Goal: Task Accomplishment & Management: Manage account settings

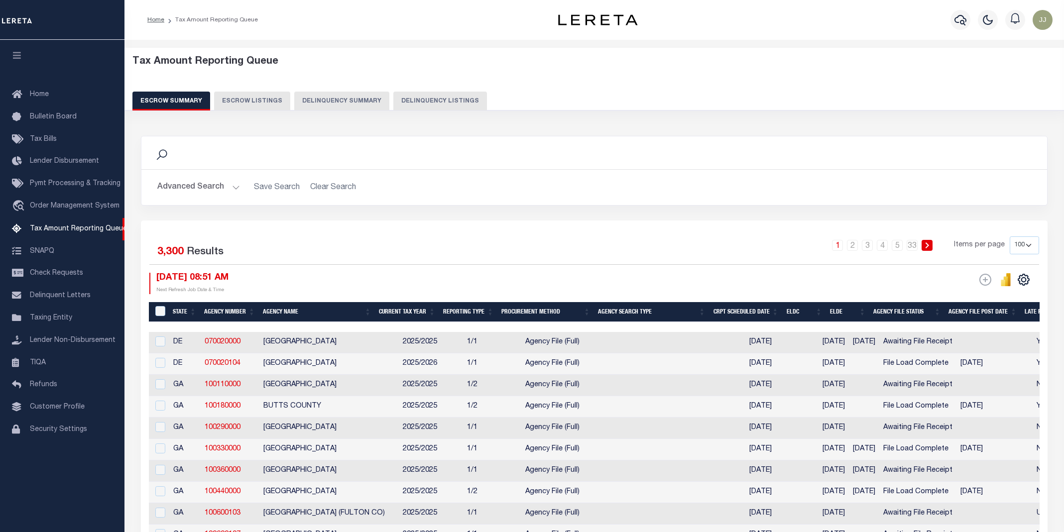
select select "100"
click at [414, 104] on button "Delinquency Listings" at bounding box center [440, 101] width 94 height 19
select select "100"
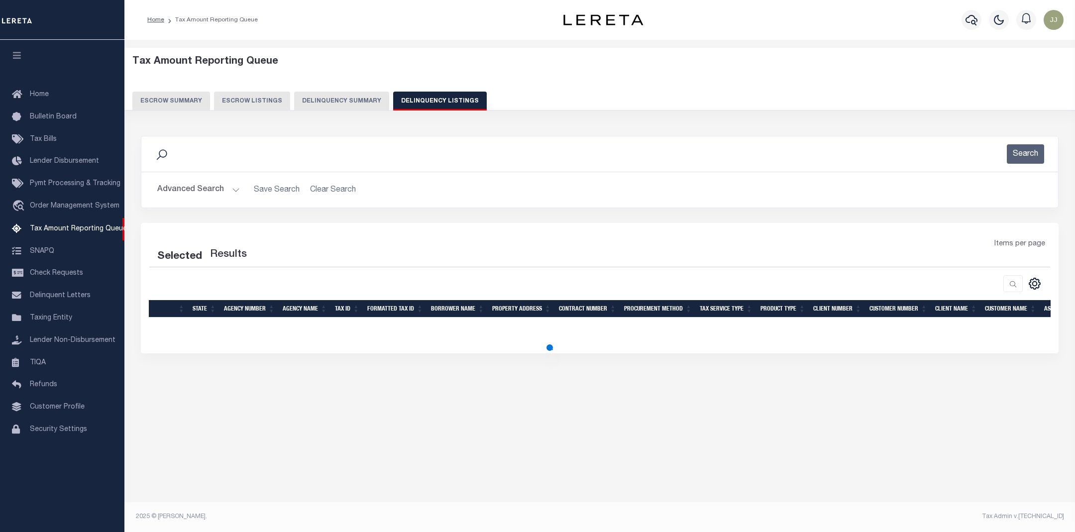
select select "100"
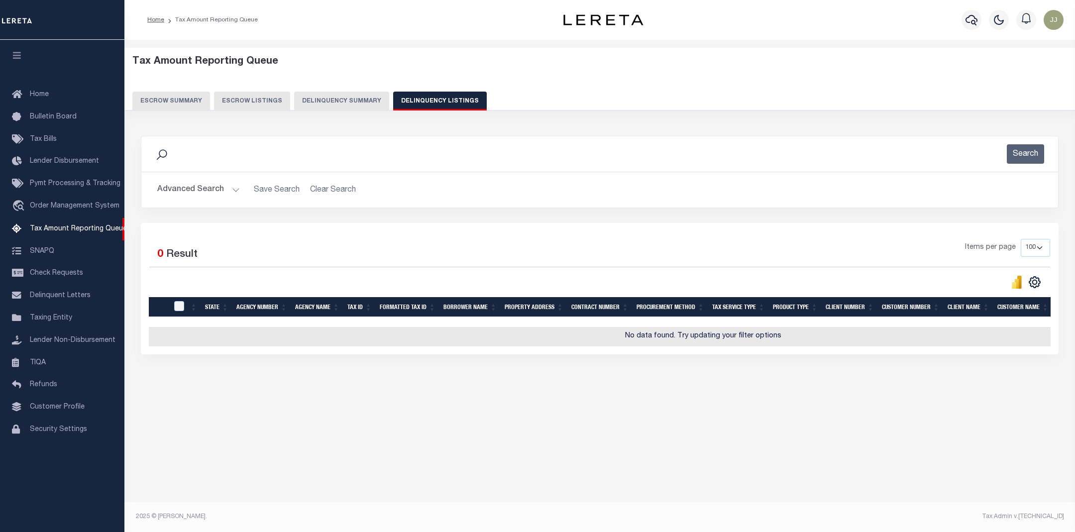
click at [209, 189] on button "Advanced Search" at bounding box center [198, 189] width 83 height 19
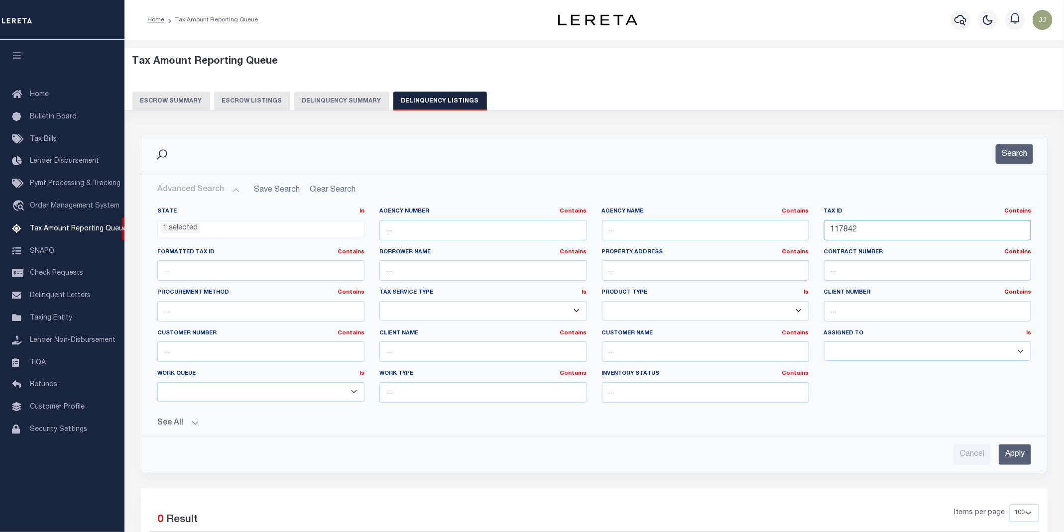
drag, startPoint x: 871, startPoint y: 230, endPoint x: 799, endPoint y: 226, distance: 71.8
click at [799, 226] on div "State In In AK AL AR AZ CA CO CT DC DE FL GA GU HI IA ID IL IN KS KY LA MA MD M…" at bounding box center [594, 309] width 889 height 203
paste input "20664"
type input "120664"
click at [1004, 159] on button "Search" at bounding box center [1014, 153] width 37 height 19
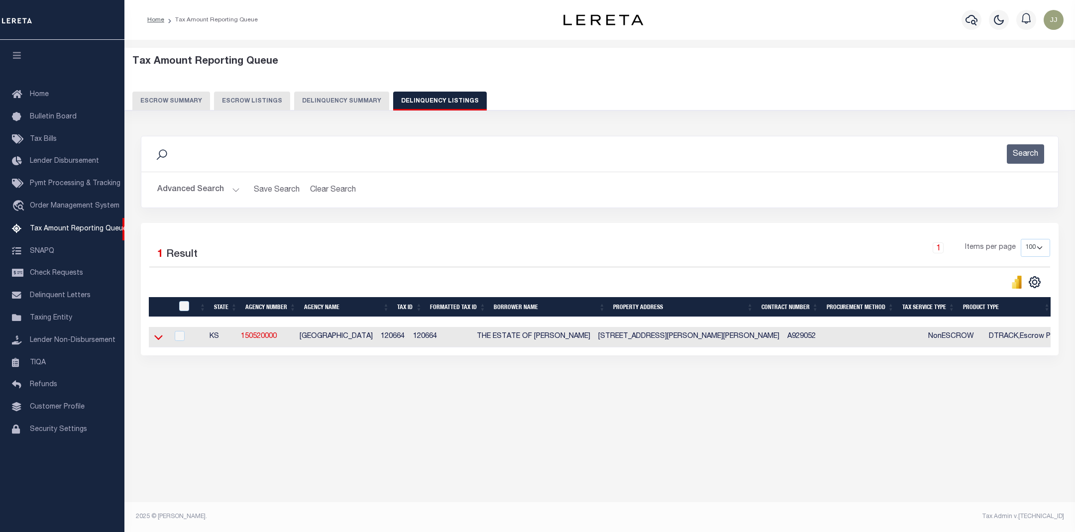
click at [157, 341] on icon at bounding box center [158, 337] width 8 height 10
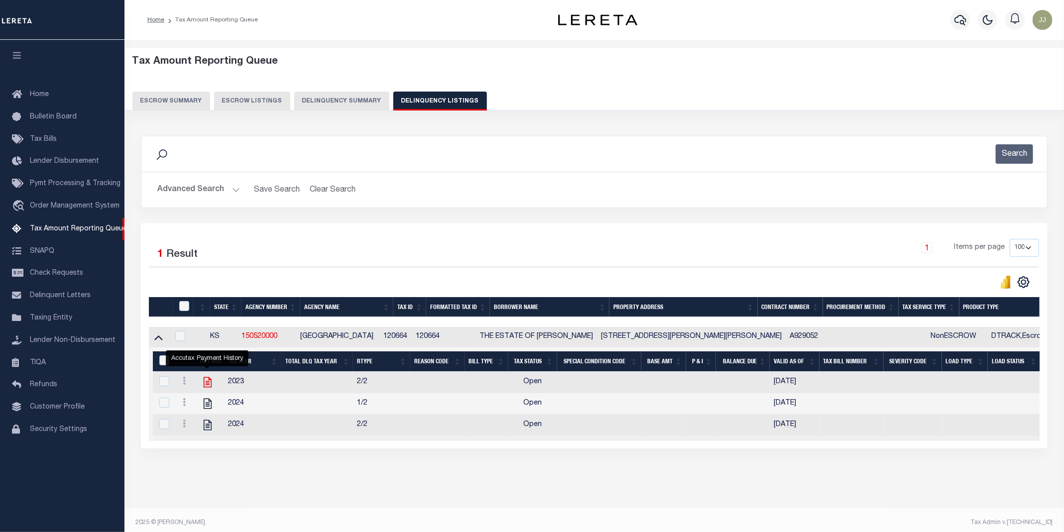
click at [208, 382] on icon "" at bounding box center [208, 382] width 8 height 10
checkbox input "true"
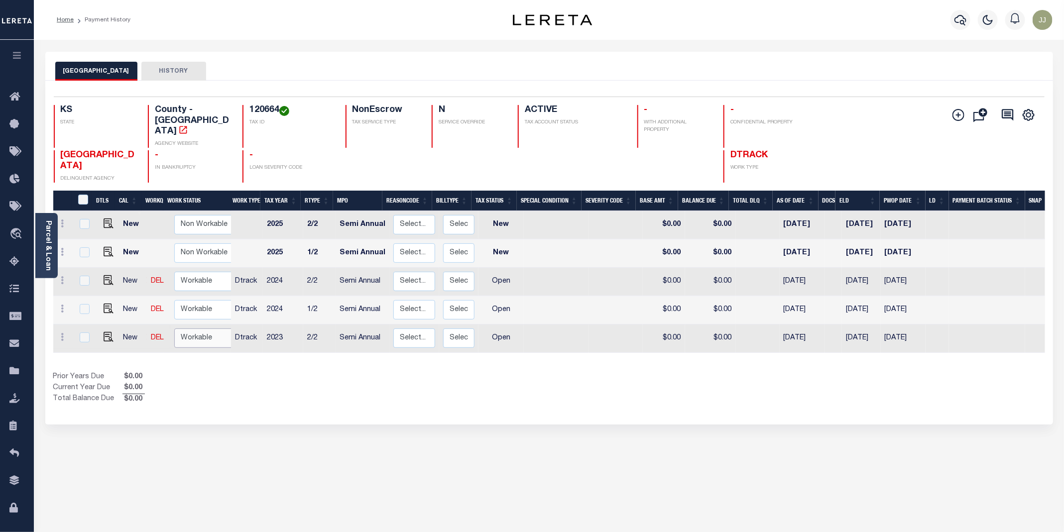
click at [206, 329] on select "Non Workable Workable" at bounding box center [204, 338] width 60 height 19
checkbox input "true"
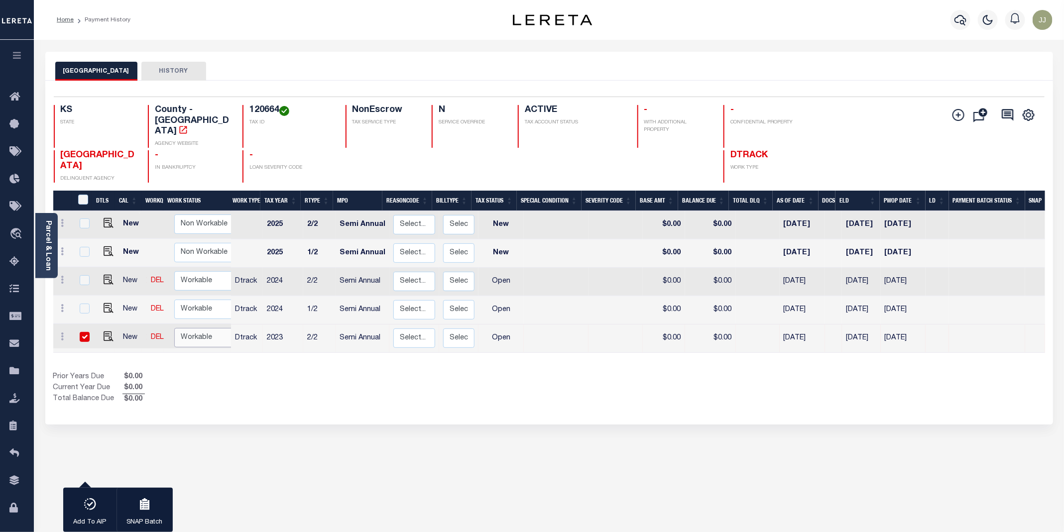
select select "true"
click at [174, 328] on select "Non Workable Workable" at bounding box center [204, 337] width 60 height 19
checkbox input "false"
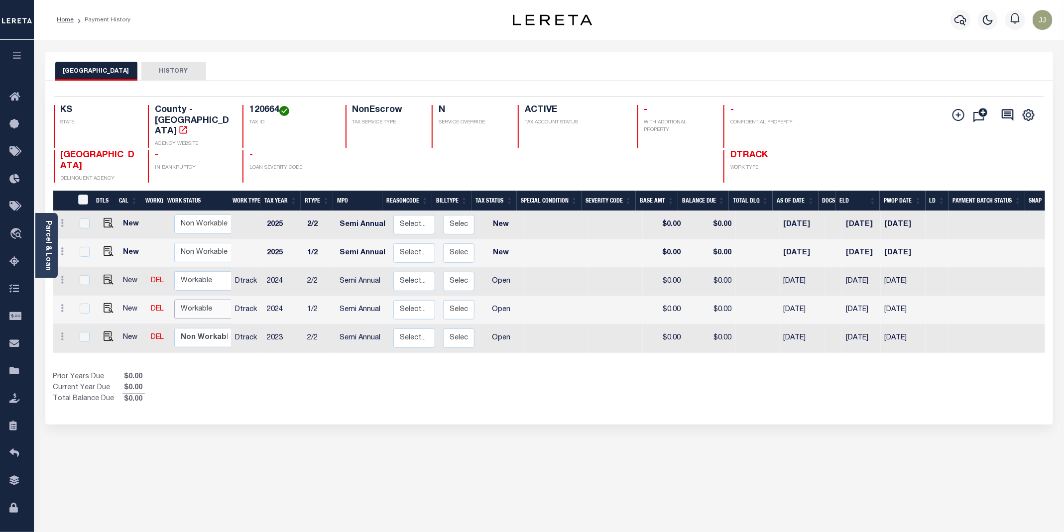
click at [202, 300] on select "Non Workable Workable" at bounding box center [204, 309] width 60 height 19
checkbox input "true"
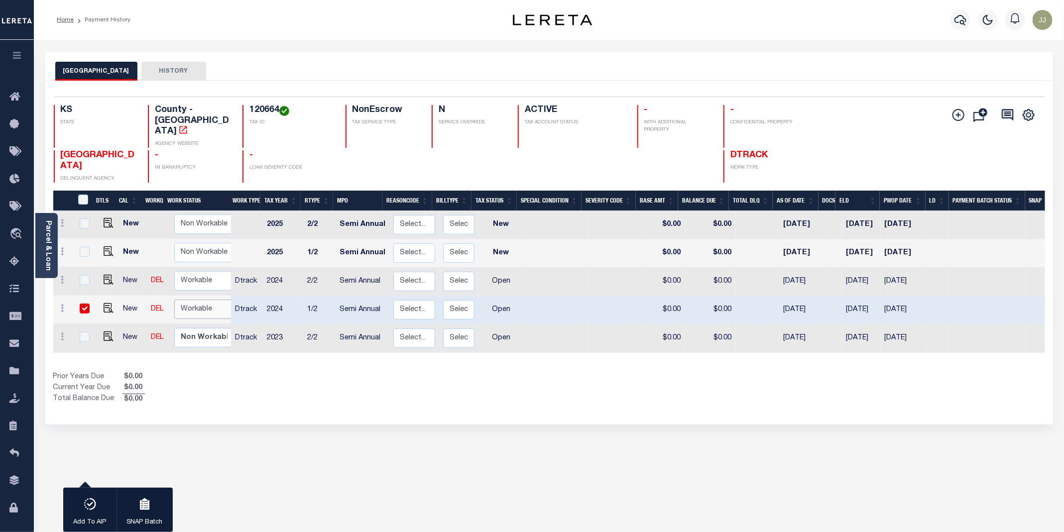
select select "true"
click at [174, 300] on select "Non Workable Workable" at bounding box center [204, 309] width 60 height 19
checkbox input "false"
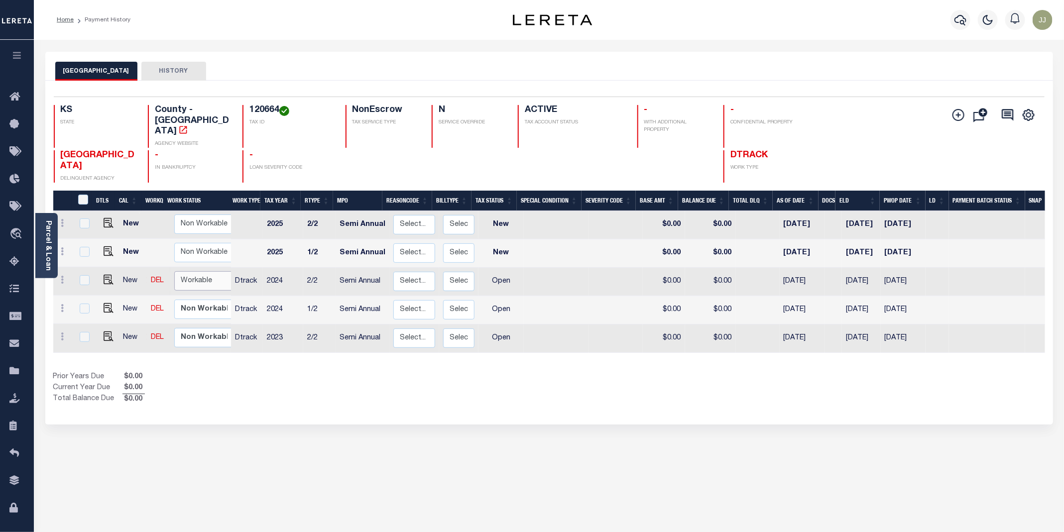
click at [193, 271] on select "Non Workable Workable" at bounding box center [204, 280] width 60 height 19
checkbox input "true"
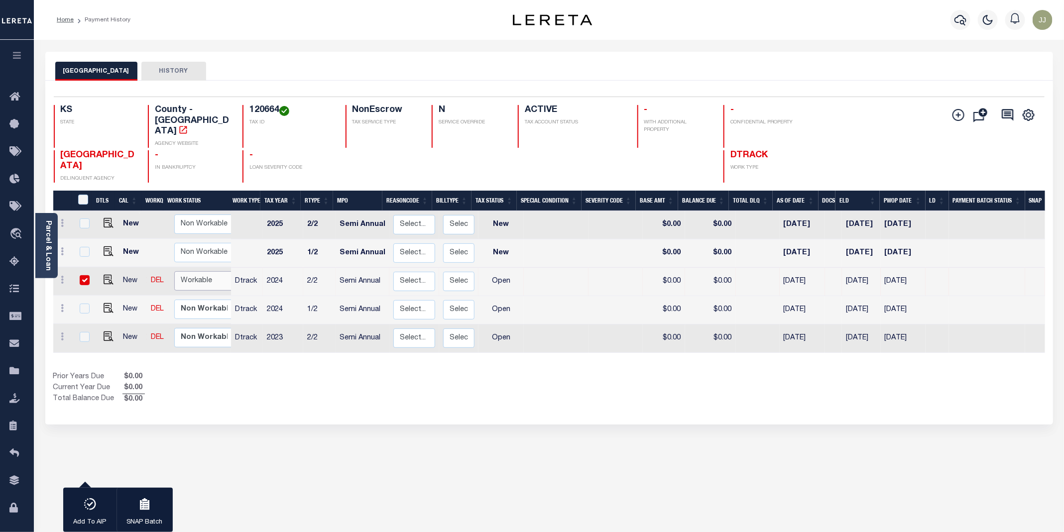
select select "true"
click at [174, 271] on select "Non Workable Workable" at bounding box center [204, 280] width 60 height 19
checkbox input "false"
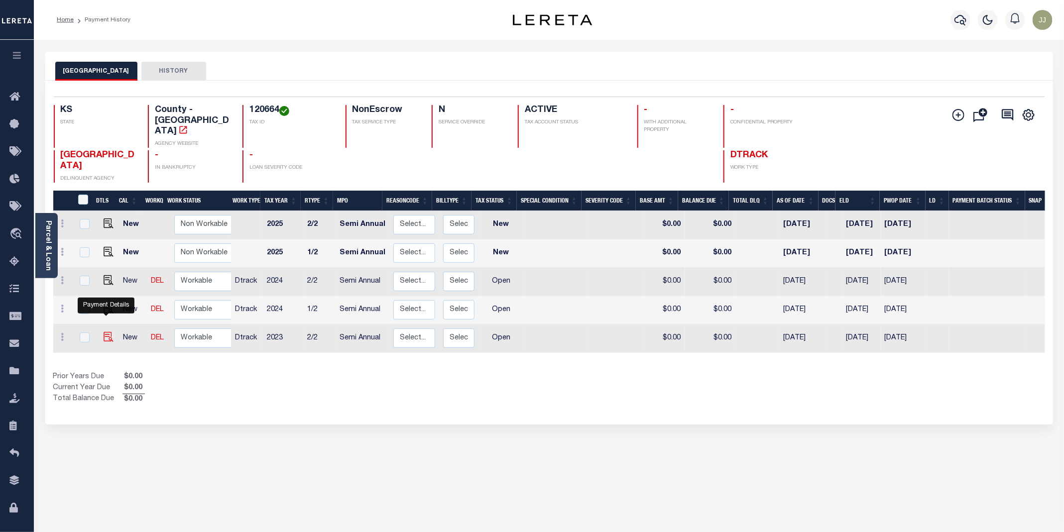
click at [105, 332] on img "" at bounding box center [109, 337] width 10 height 10
checkbox input "true"
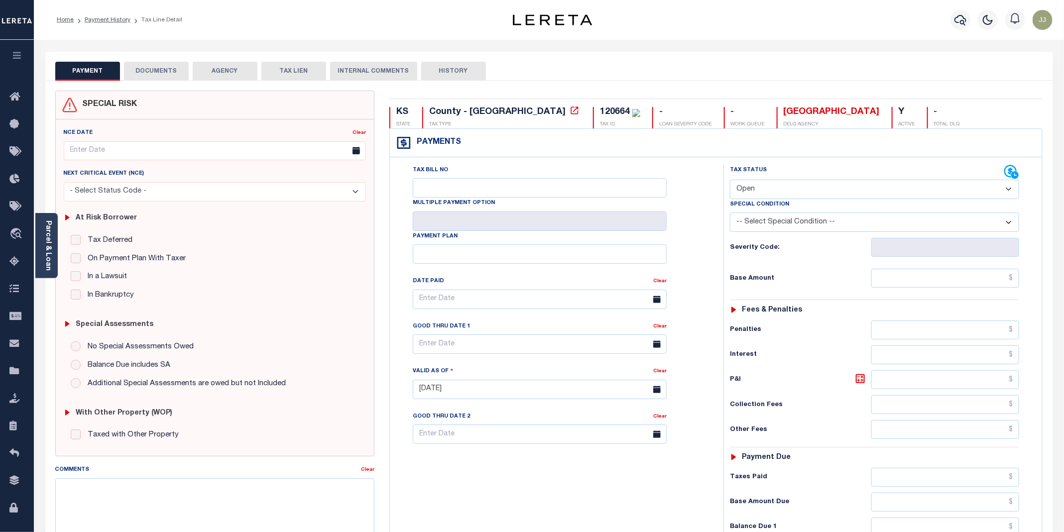
click at [753, 193] on select "- Select Status Code - Open Due/Unpaid Paid Incomplete No Tax Due Internal Refu…" at bounding box center [874, 189] width 289 height 19
select select "PYD"
click at [730, 181] on select "- Select Status Code - Open Due/Unpaid Paid Incomplete No Tax Due Internal Refu…" at bounding box center [874, 189] width 289 height 19
type input "[DATE]"
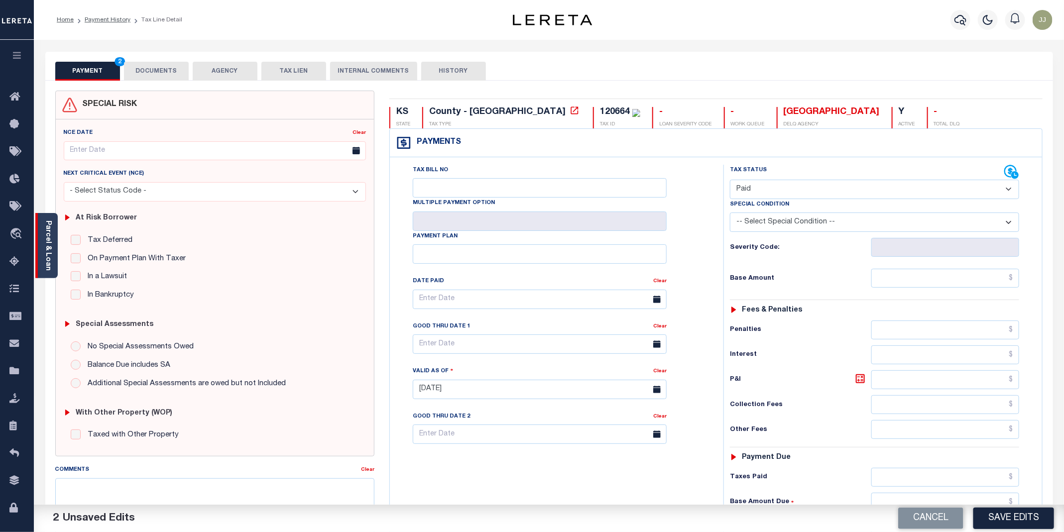
click at [45, 246] on link "Parcel & Loan" at bounding box center [47, 246] width 7 height 50
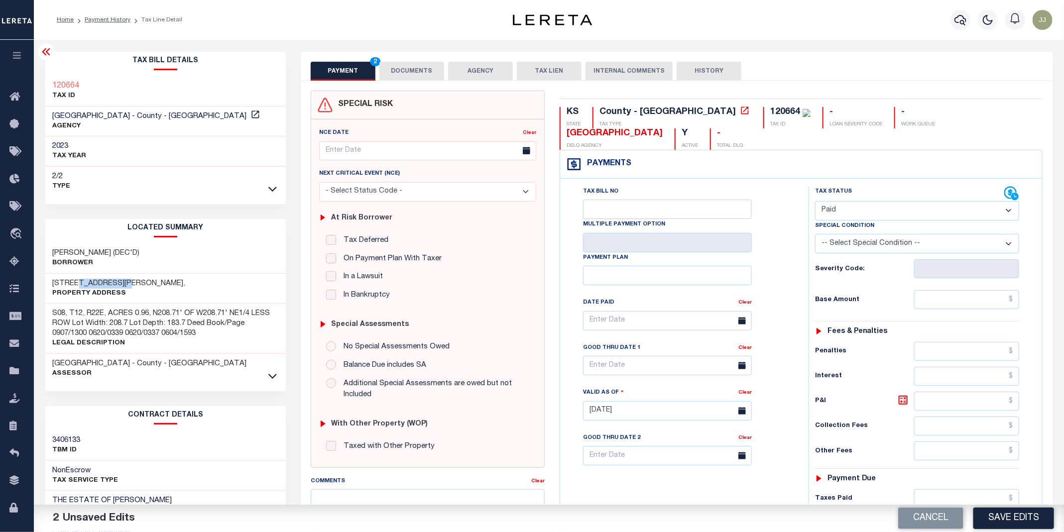
drag, startPoint x: 77, startPoint y: 282, endPoint x: 129, endPoint y: 286, distance: 52.4
click at [129, 286] on div "17787 CANTRELL RD, Property Address" at bounding box center [165, 289] width 241 height 30
copy h3 "CANTRELL RD,"
click at [417, 71] on button "DOCUMENTS" at bounding box center [411, 71] width 65 height 19
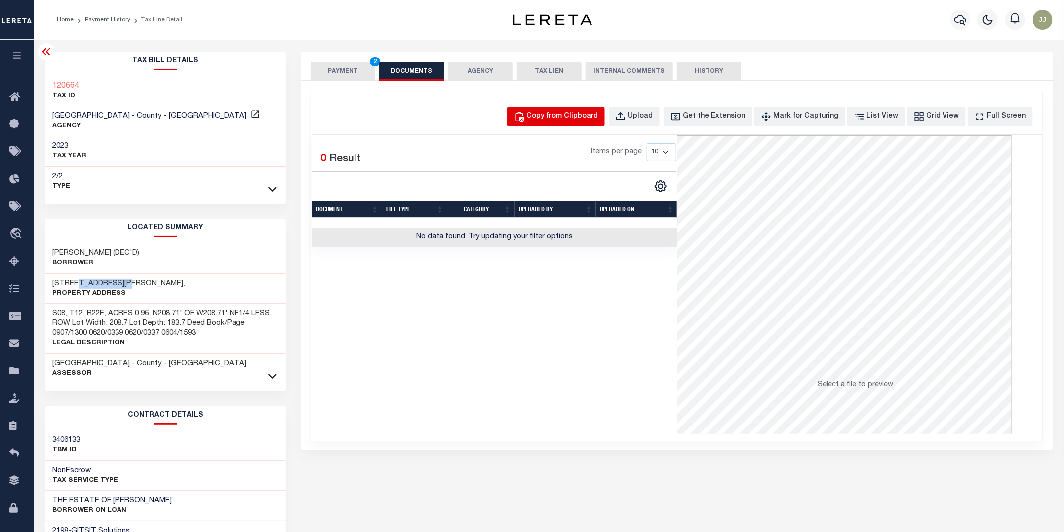
click at [581, 113] on div "Copy from Clipboard" at bounding box center [563, 117] width 72 height 11
select select "POP"
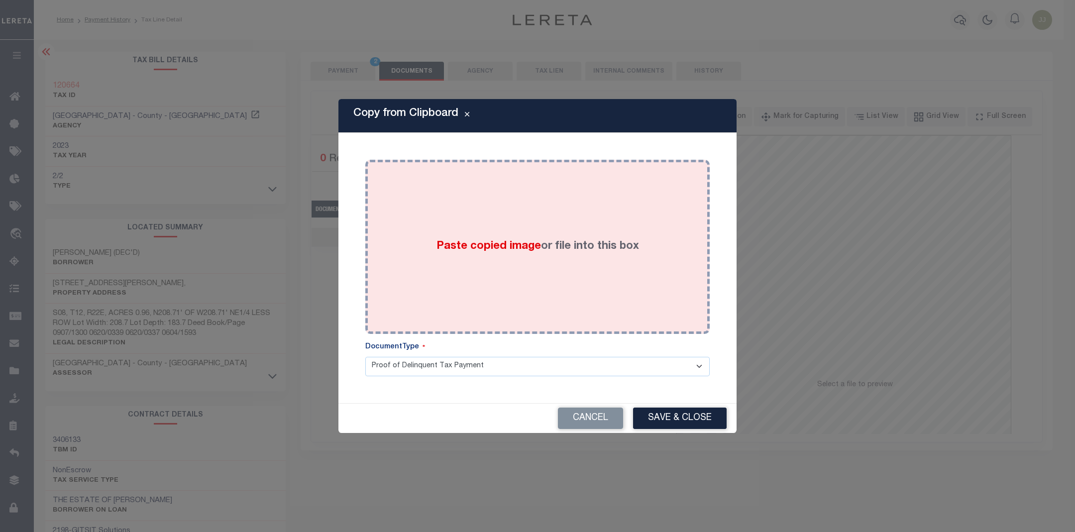
click at [531, 268] on div "Paste copied image or file into this box" at bounding box center [538, 246] width 330 height 159
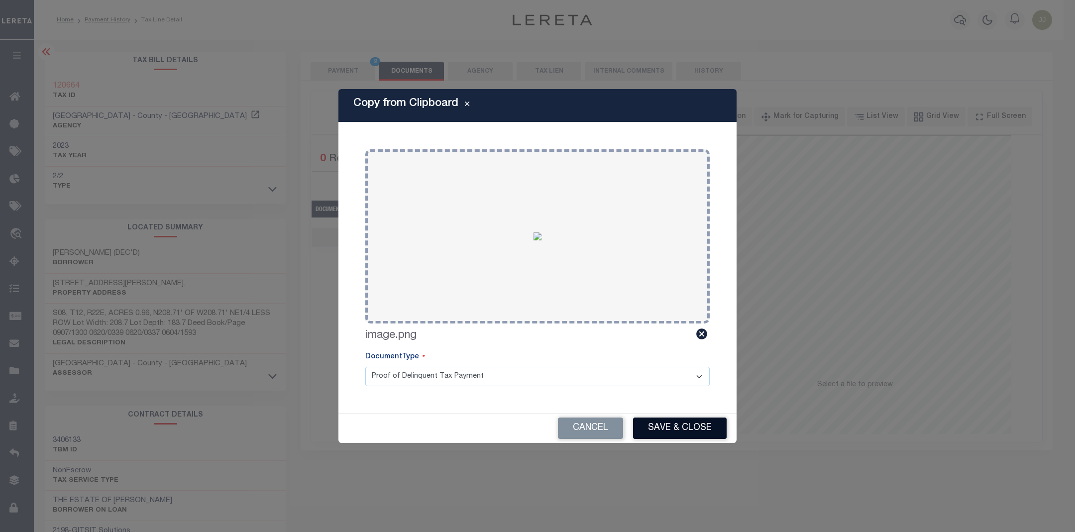
click at [688, 429] on button "Save & Close" at bounding box center [680, 428] width 94 height 21
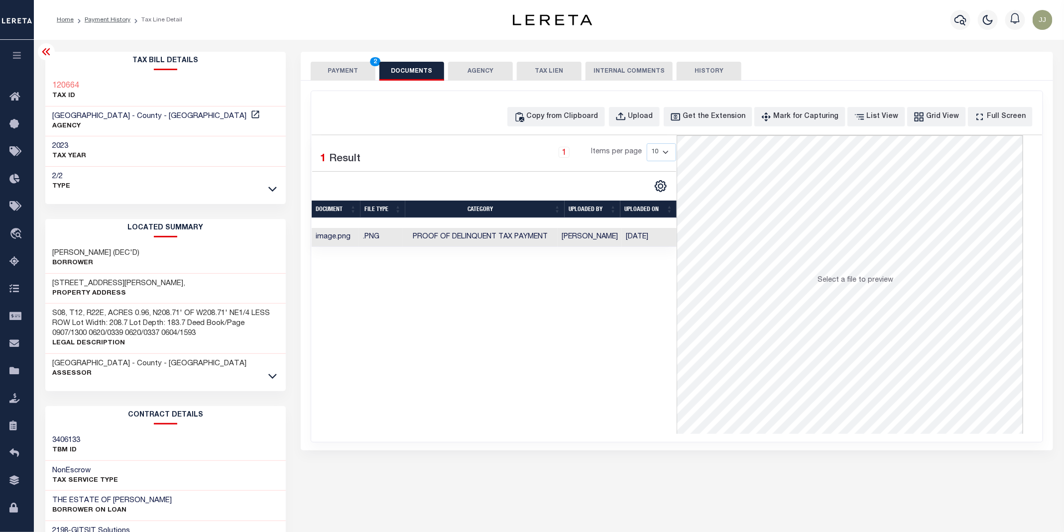
click at [348, 75] on button "PAYMENT 2" at bounding box center [343, 71] width 65 height 19
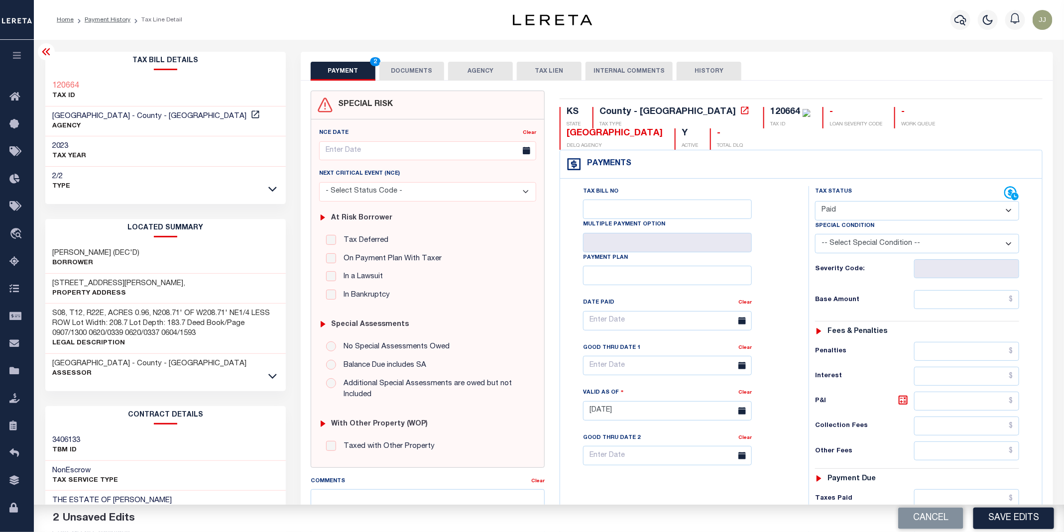
click at [856, 214] on select "- Select Status Code - Open Due/Unpaid Paid Incomplete No Tax Due Internal Refu…" at bounding box center [917, 210] width 204 height 19
click at [795, 174] on div "Payments Warning! Search Status is not "Completed", amounts can not be keyed." at bounding box center [801, 164] width 482 height 28
click at [938, 302] on input "text" at bounding box center [967, 299] width 106 height 19
type input "$0.00"
click at [903, 336] on div "Fees & Penalties" at bounding box center [917, 332] width 204 height 8
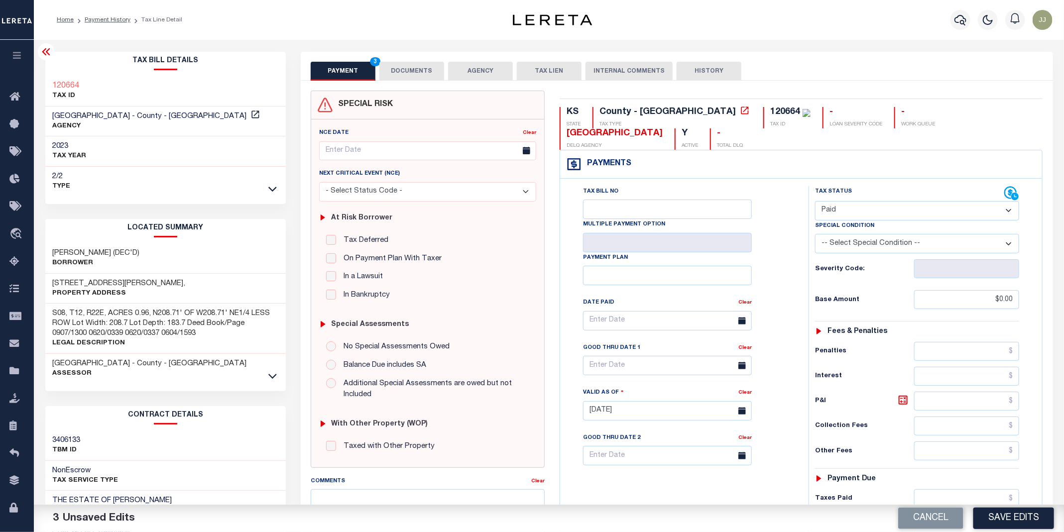
scroll to position [227, 0]
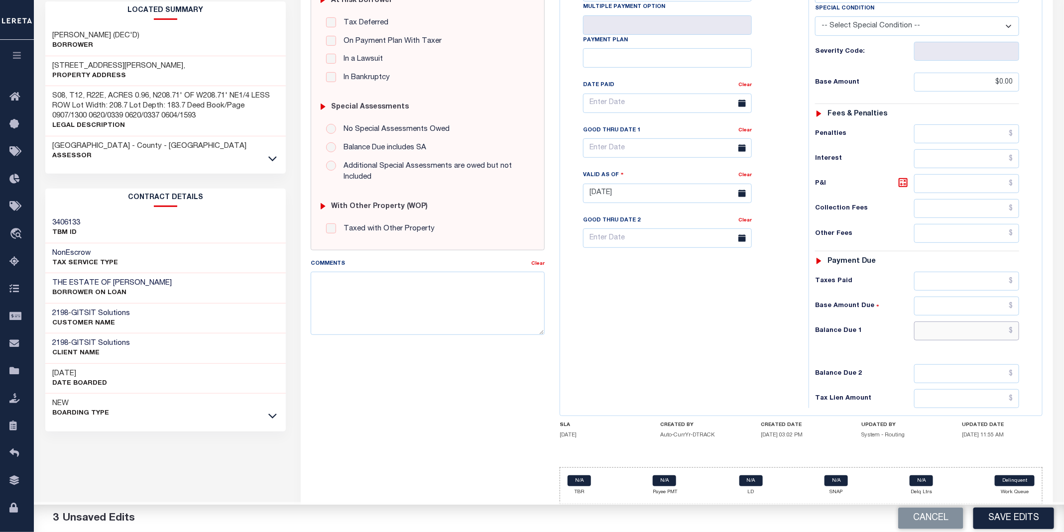
click at [945, 335] on input "text" at bounding box center [967, 331] width 106 height 19
type input "$0.00"
click at [1045, 512] on button "Save Edits" at bounding box center [1013, 518] width 81 height 21
checkbox input "false"
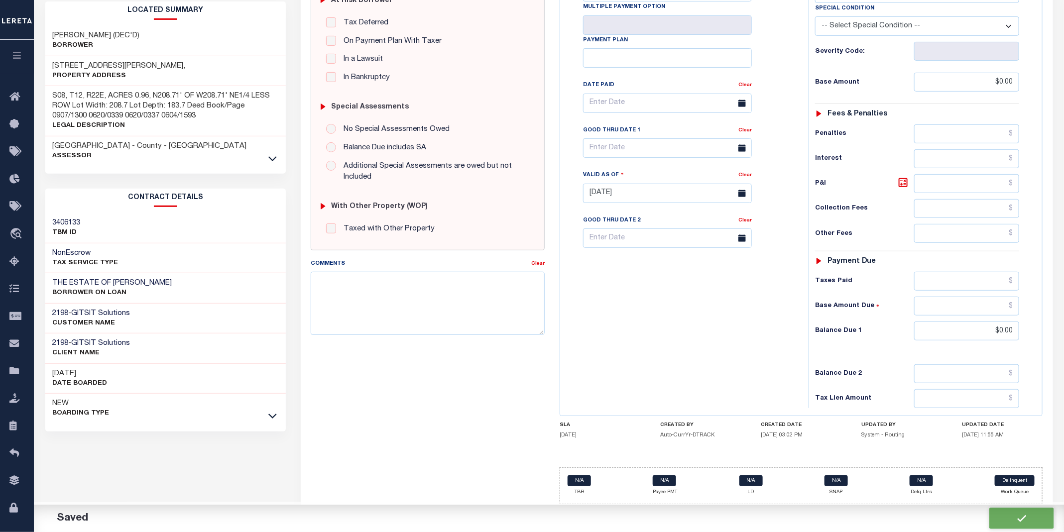
checkbox input "false"
type input "$0"
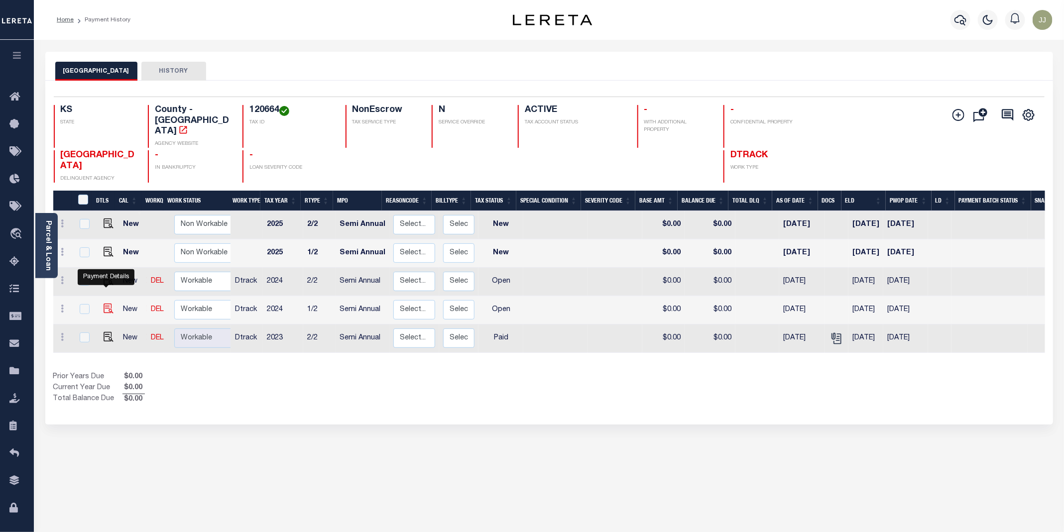
click at [106, 304] on img "" at bounding box center [109, 309] width 10 height 10
checkbox input "true"
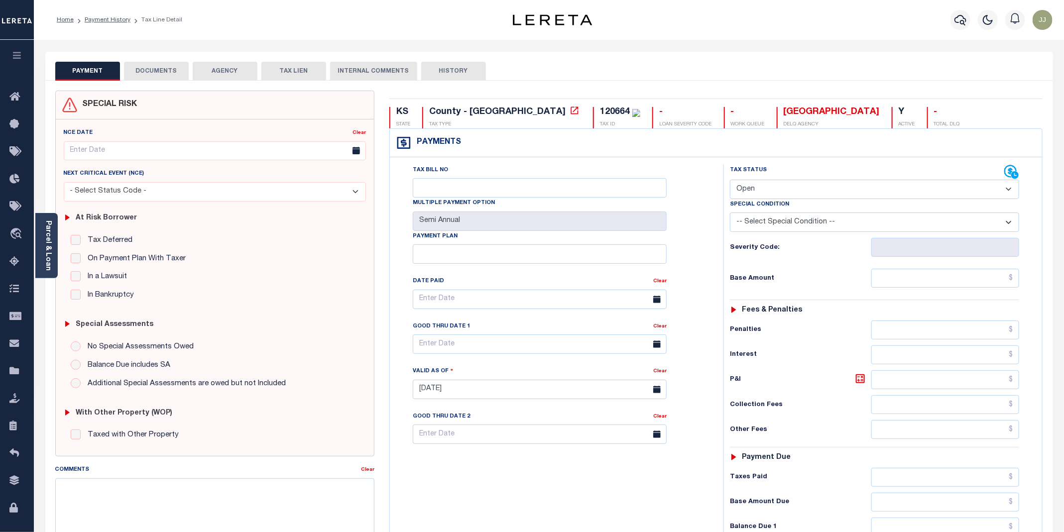
click at [761, 185] on select "- Select Status Code - Open Due/Unpaid Paid Incomplete No Tax Due Internal Refu…" at bounding box center [874, 189] width 289 height 19
select select "PYD"
click at [730, 181] on select "- Select Status Code - Open Due/Unpaid Paid Incomplete No Tax Due Internal Refu…" at bounding box center [874, 189] width 289 height 19
type input "[DATE]"
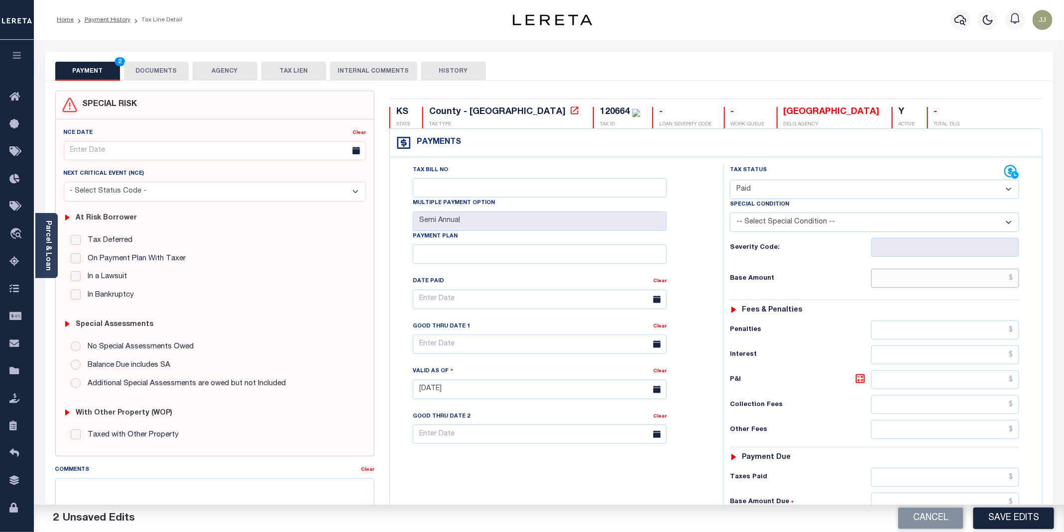
click at [913, 281] on input "text" at bounding box center [945, 278] width 148 height 19
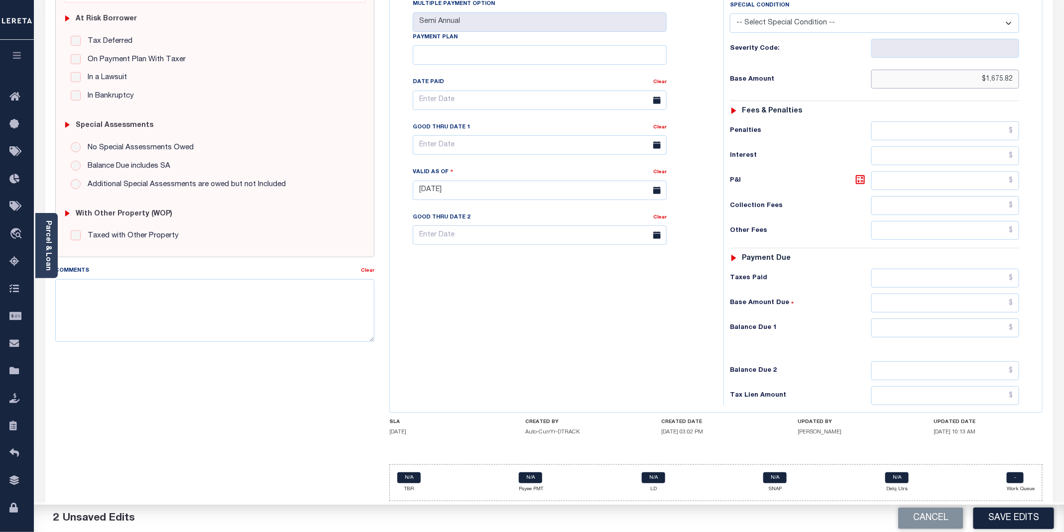
type input "$1,675.82"
click at [904, 327] on input "text" at bounding box center [945, 328] width 148 height 19
type input "$0.00"
click at [1001, 510] on button "Save Edits" at bounding box center [1013, 518] width 81 height 21
checkbox input "false"
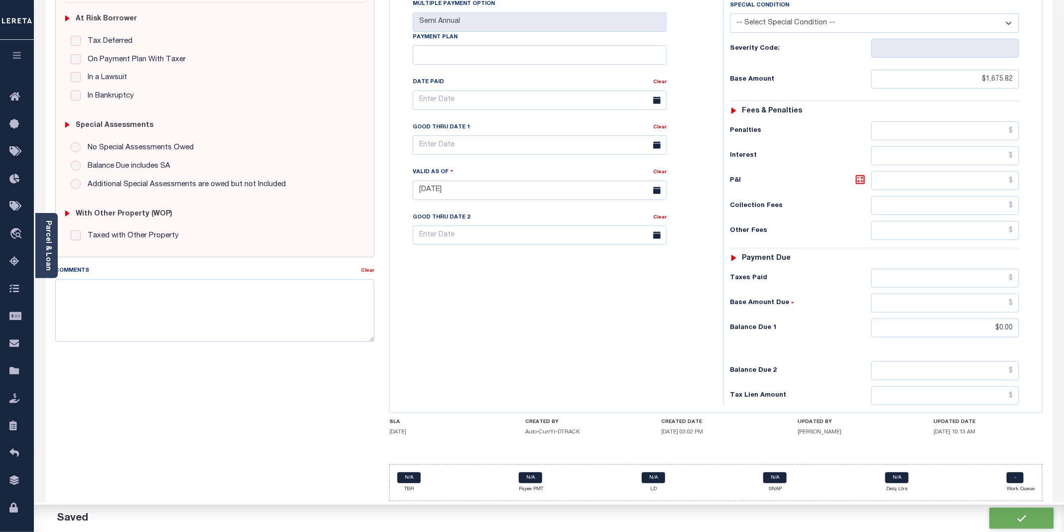
checkbox input "false"
type input "$1,675.82"
type input "$0"
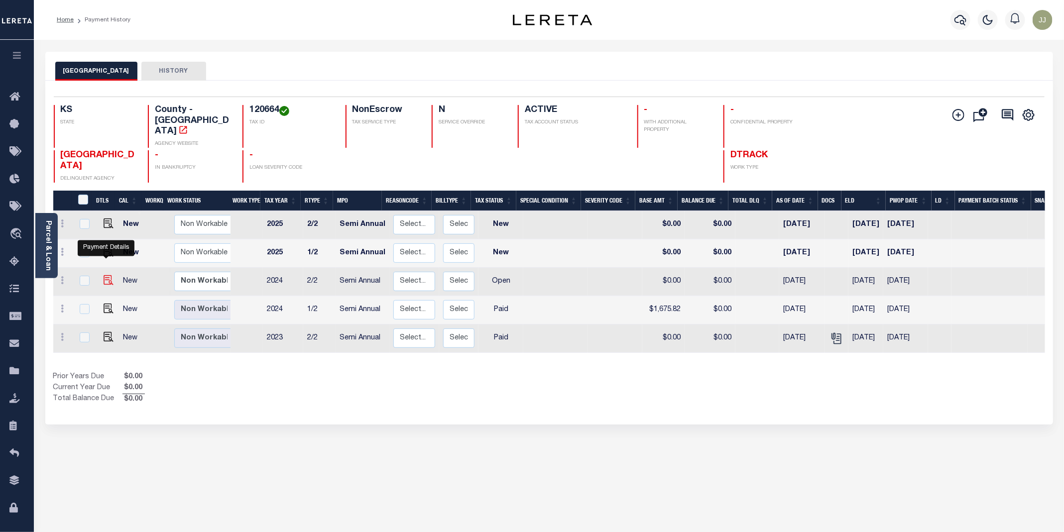
click at [105, 275] on img "" at bounding box center [109, 280] width 10 height 10
checkbox input "true"
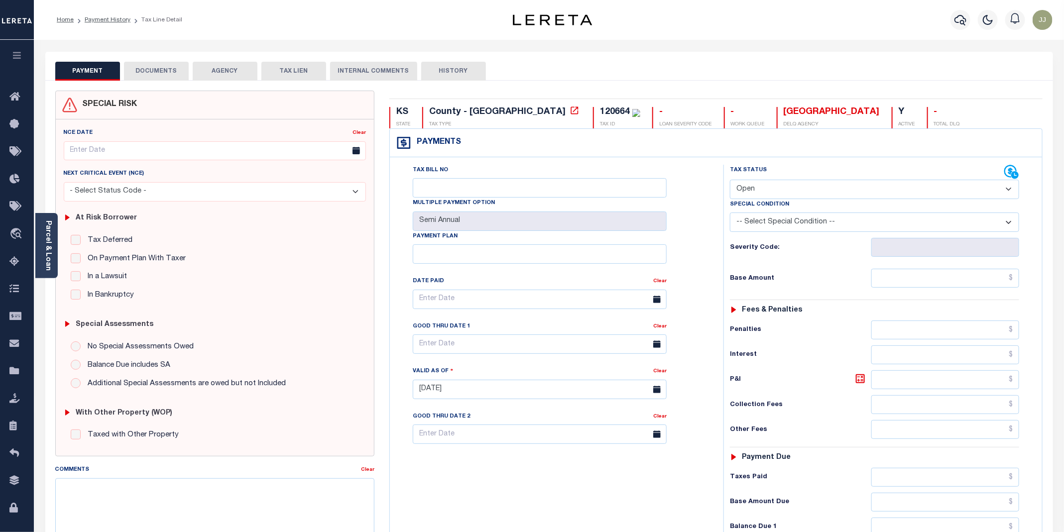
click at [748, 193] on select "- Select Status Code - Open Due/Unpaid Paid Incomplete No Tax Due Internal Refu…" at bounding box center [874, 189] width 289 height 19
select select "DUE"
click at [730, 181] on select "- Select Status Code - Open Due/Unpaid Paid Incomplete No Tax Due Internal Refu…" at bounding box center [874, 189] width 289 height 19
type input "[DATE]"
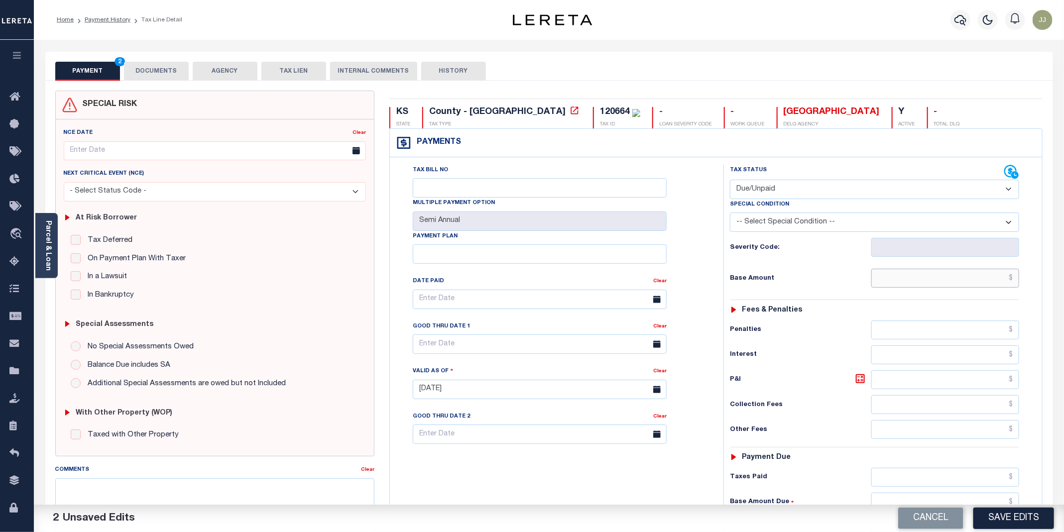
click at [917, 284] on input "text" at bounding box center [945, 278] width 148 height 19
type input "$1,675.82"
click at [876, 315] on div "Fees & Penalties" at bounding box center [874, 310] width 289 height 8
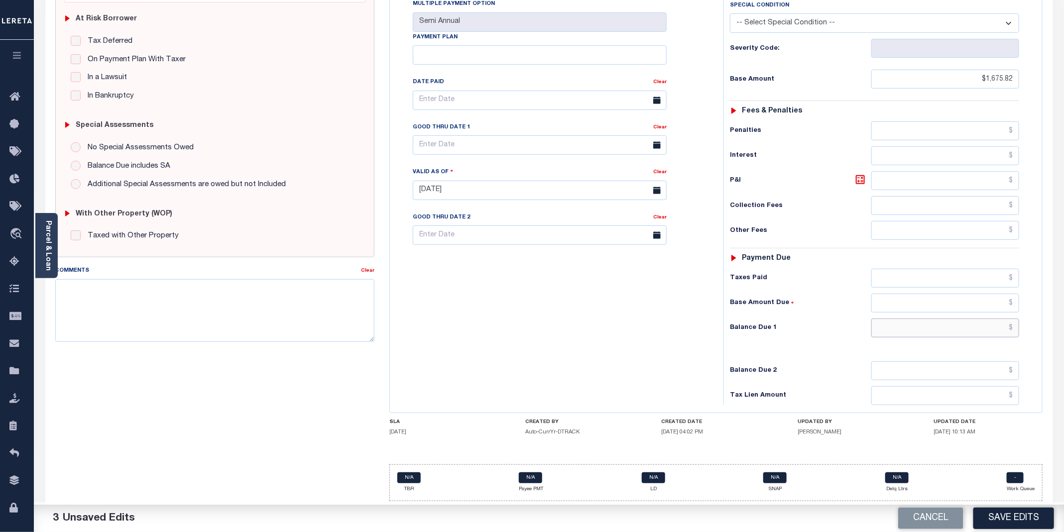
click at [940, 328] on input "text" at bounding box center [945, 328] width 148 height 19
type input "$1,675.82"
click at [453, 143] on input "text" at bounding box center [540, 144] width 254 height 19
click at [534, 199] on span "5" at bounding box center [533, 207] width 19 height 19
type input "[DATE]"
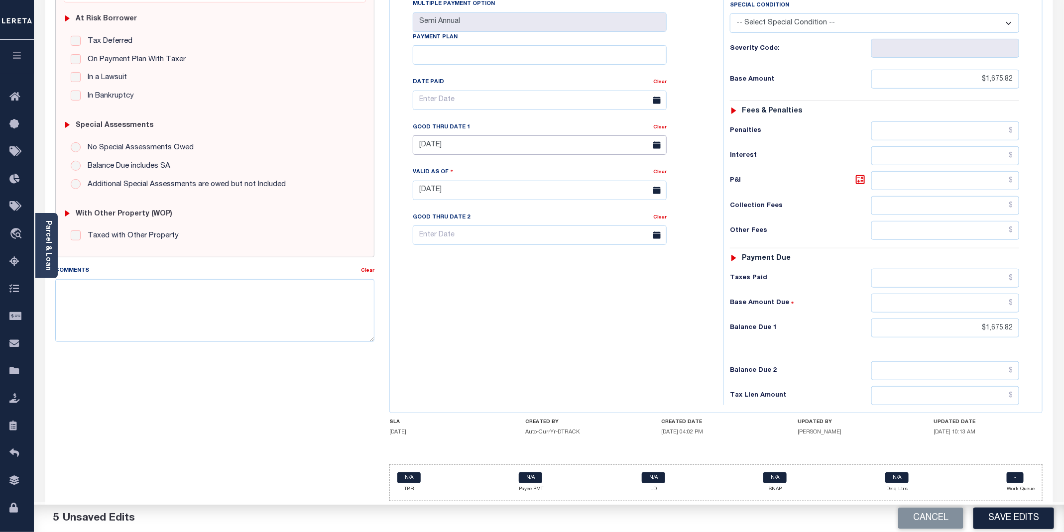
scroll to position [0, 0]
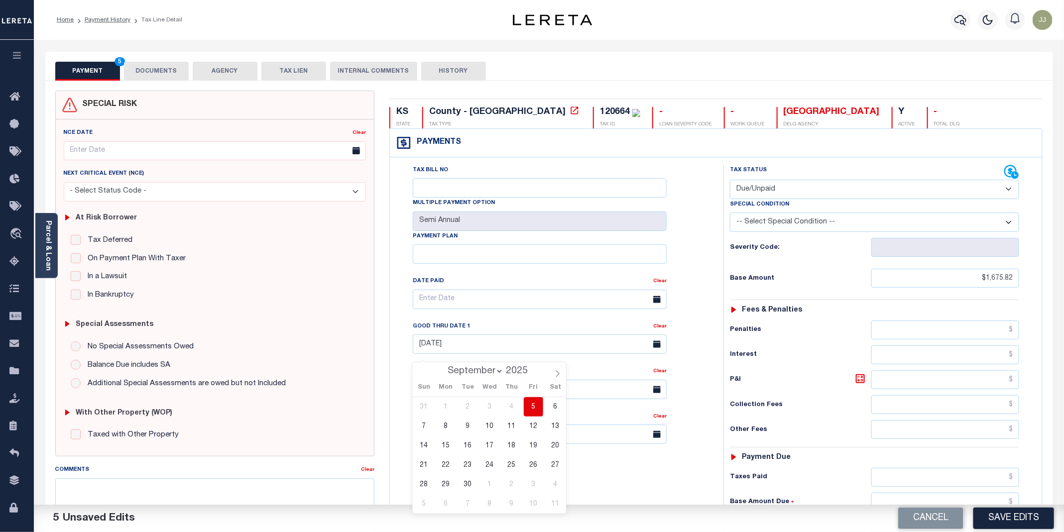
click at [148, 70] on button "DOCUMENTS" at bounding box center [156, 71] width 65 height 19
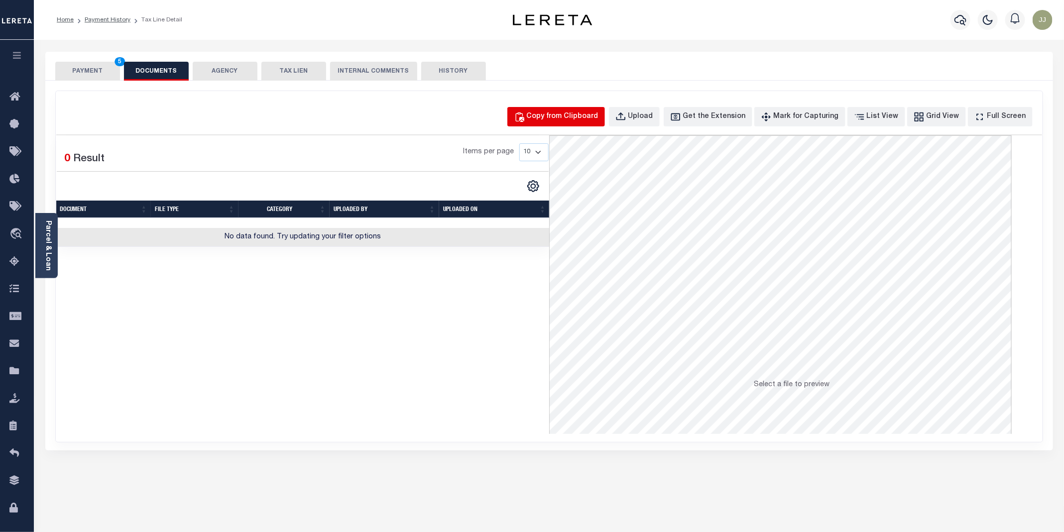
click at [579, 120] on div "Copy from Clipboard" at bounding box center [563, 117] width 72 height 11
select select "POP"
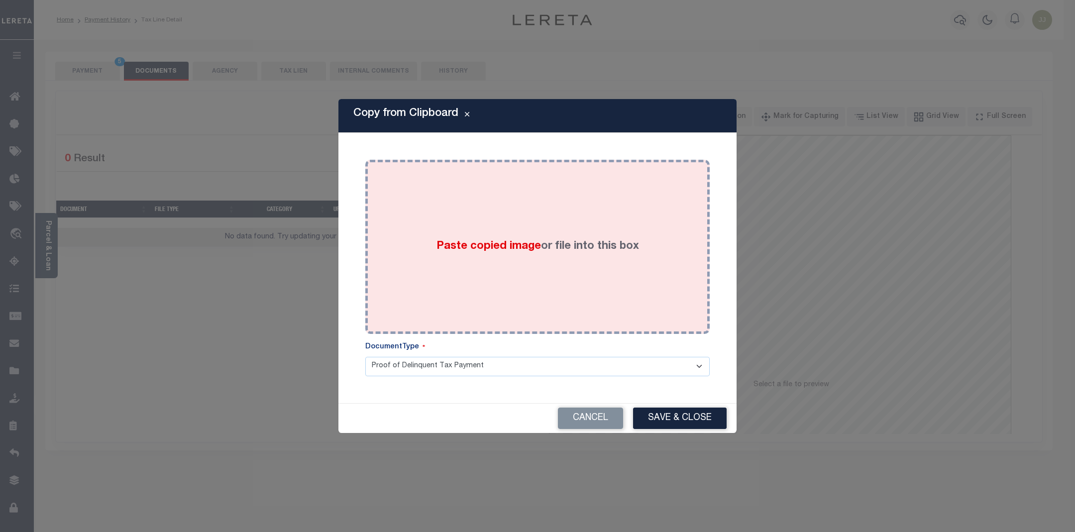
click at [532, 261] on div "Paste copied image or file into this box" at bounding box center [538, 246] width 330 height 159
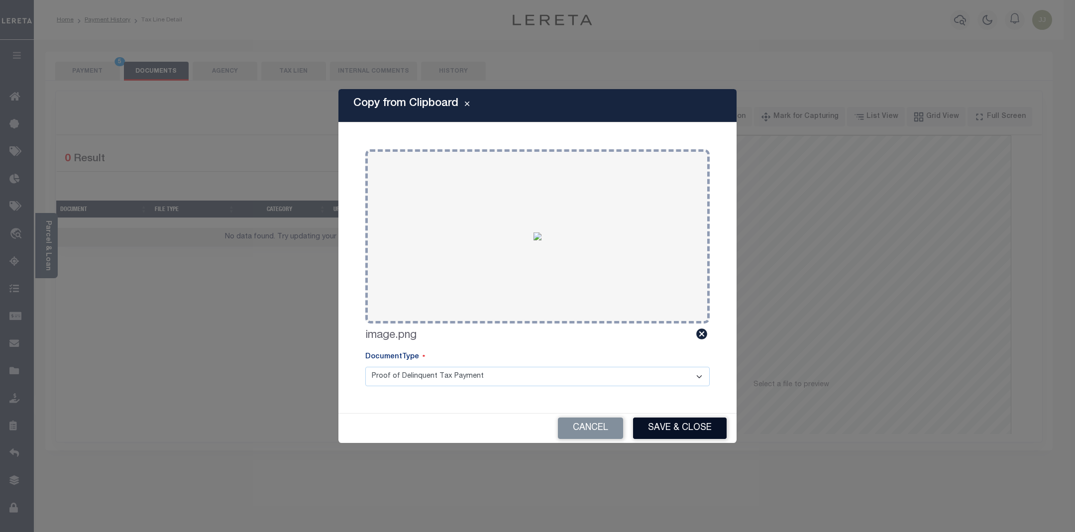
click at [675, 428] on button "Save & Close" at bounding box center [680, 428] width 94 height 21
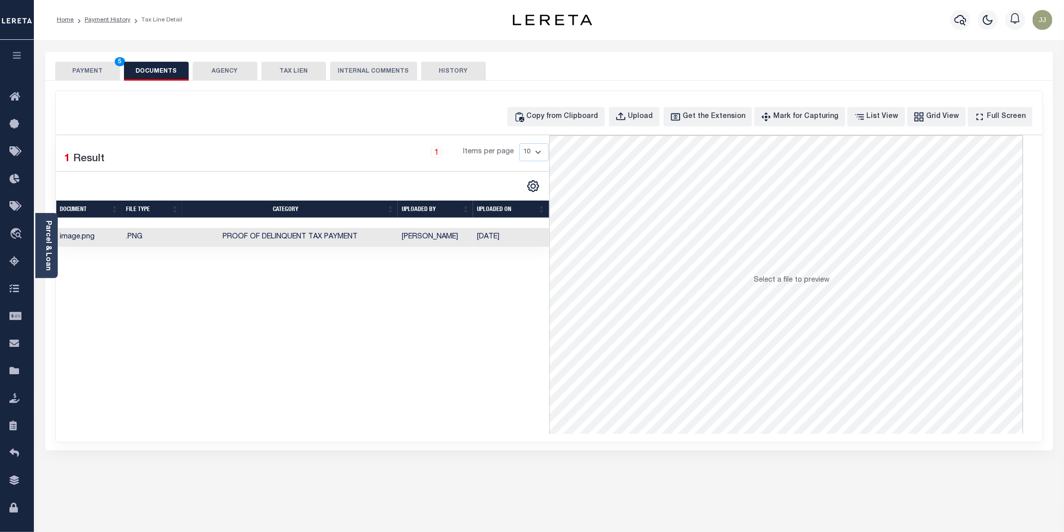
click at [90, 69] on button "PAYMENT 5" at bounding box center [87, 71] width 65 height 19
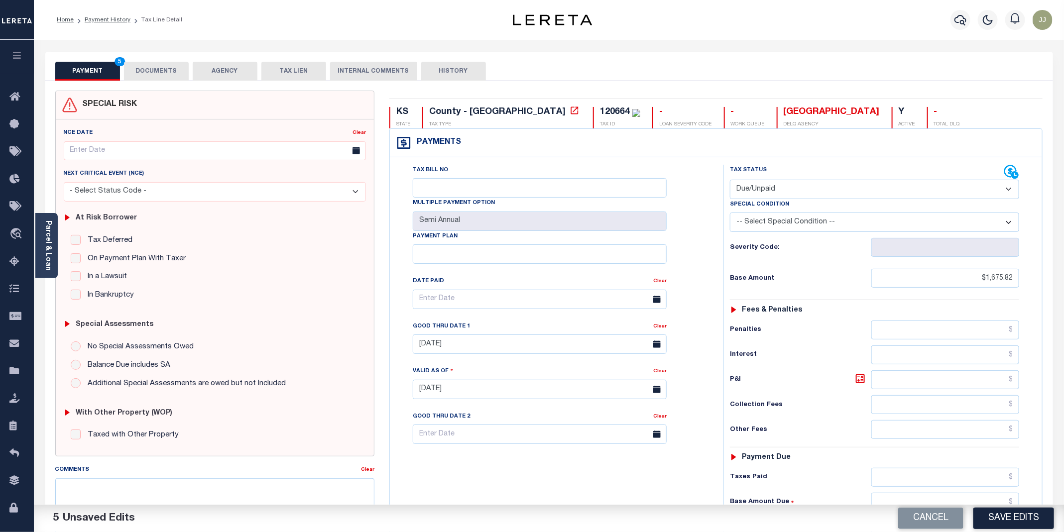
click at [781, 190] on select "- Select Status Code - Open Due/Unpaid Paid Incomplete No Tax Due Internal Refu…" at bounding box center [874, 189] width 289 height 19
click at [730, 181] on select "- Select Status Code - Open Due/Unpaid Paid Incomplete No Tax Due Internal Refu…" at bounding box center [874, 189] width 289 height 19
click at [693, 310] on div "Tax Bill No Multiple Payment Option Semi Annual Payment Plan Clear Clear 09/05/…" at bounding box center [554, 304] width 309 height 279
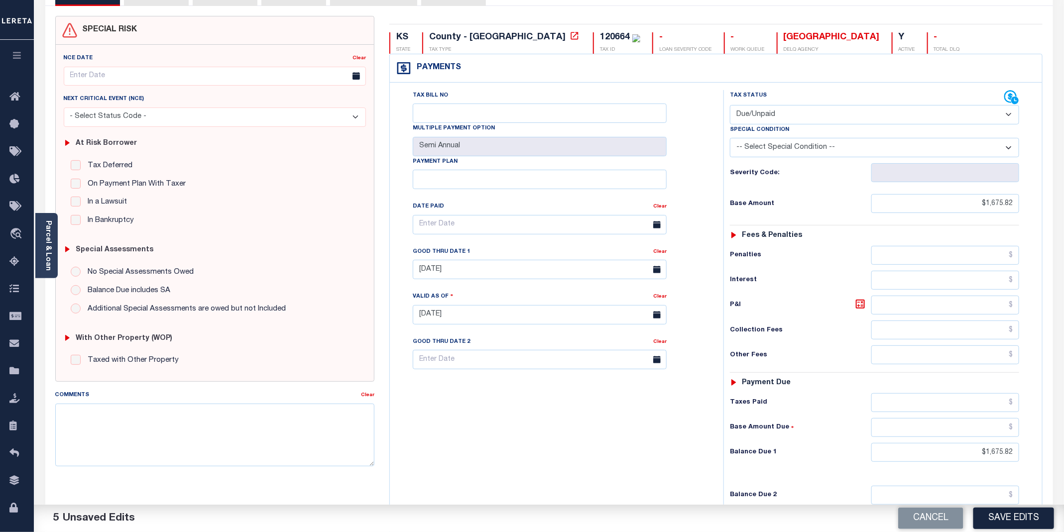
scroll to position [205, 0]
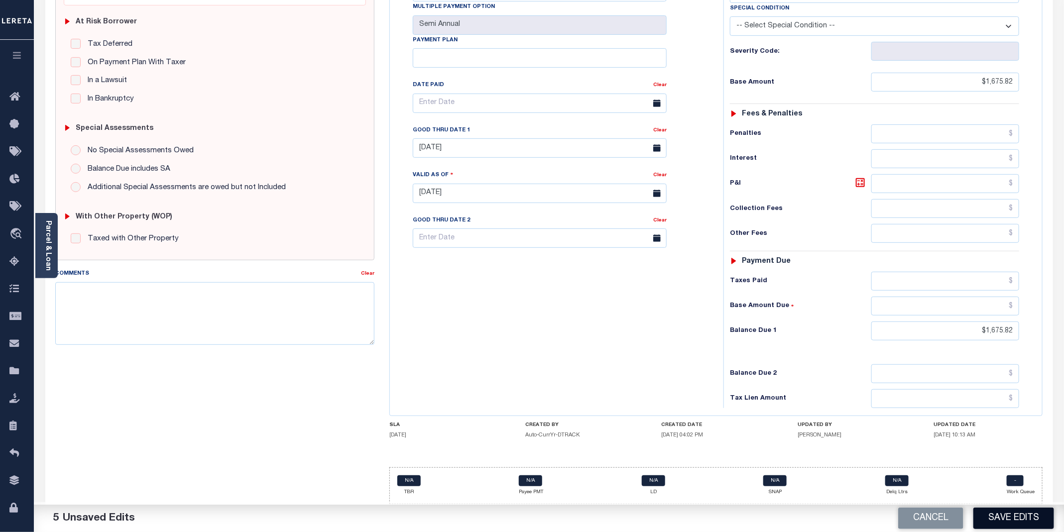
click at [1019, 518] on button "Save Edits" at bounding box center [1013, 518] width 81 height 21
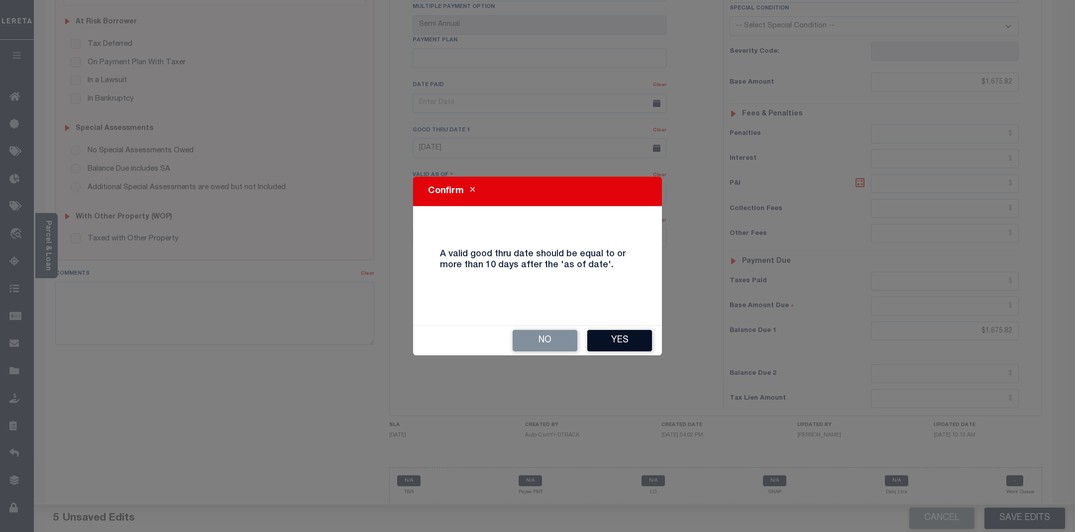
click at [610, 345] on button "Yes" at bounding box center [619, 340] width 65 height 21
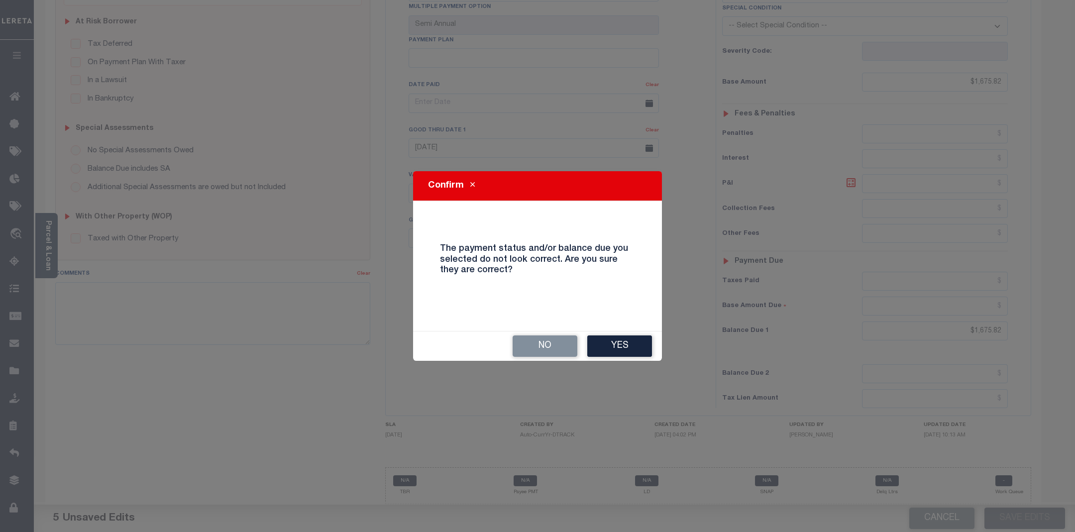
click at [610, 345] on button "Yes" at bounding box center [619, 346] width 65 height 21
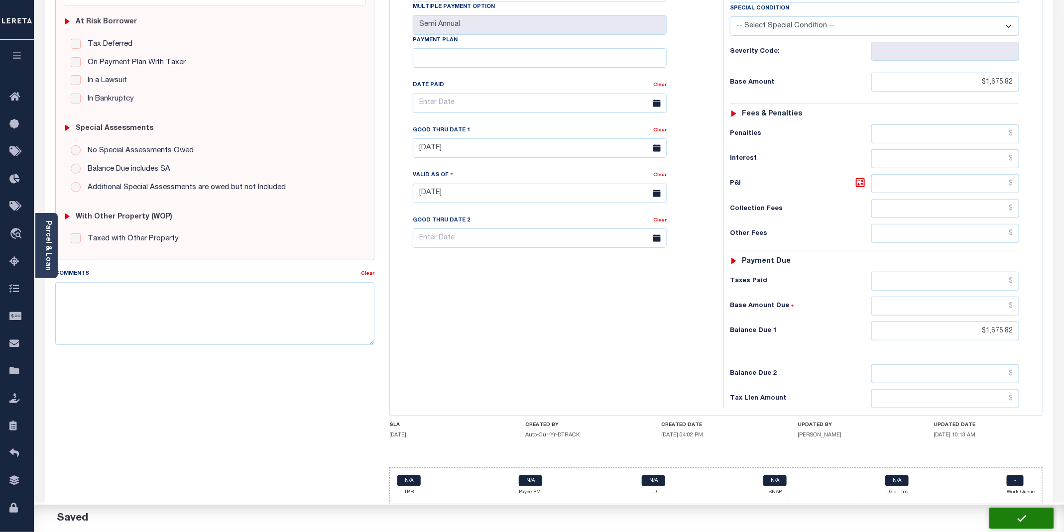
checkbox input "false"
type input "$1,675.82"
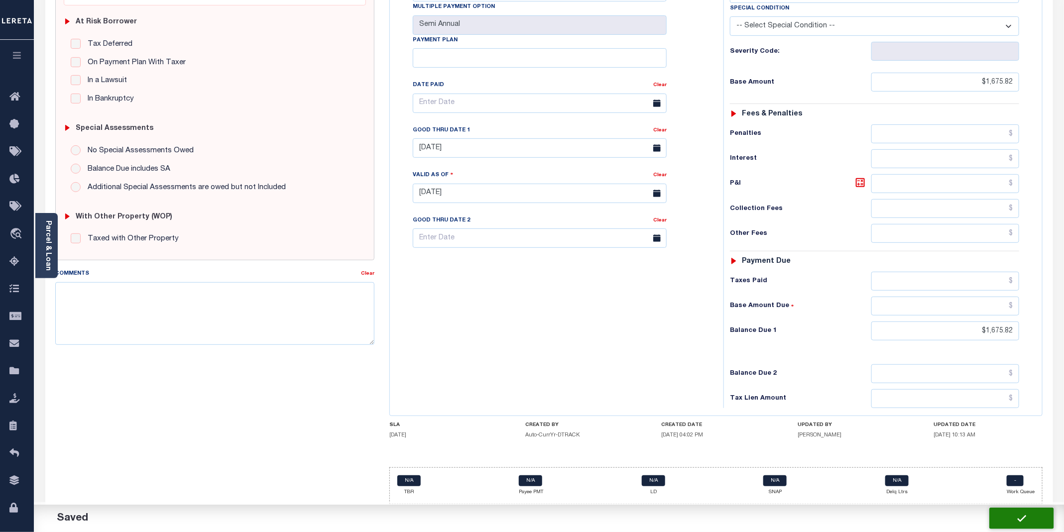
type input "$1,675.82"
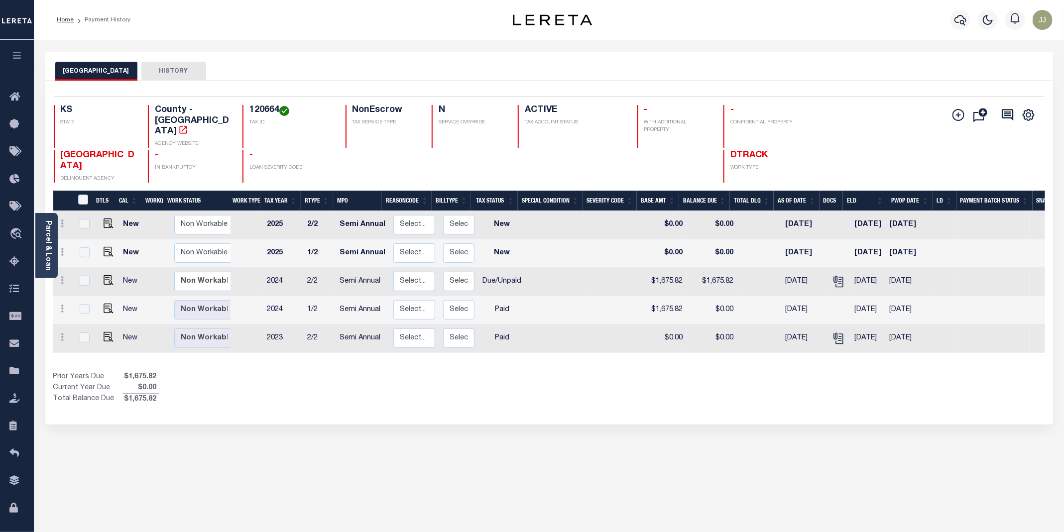
click at [400, 398] on div "Selected 5 Results 1 Items per page 25 50 100 KS STATE 120664 N" at bounding box center [549, 253] width 1008 height 344
click at [369, 378] on div "Prior Years Due $1,675.82 Current Year Due $0.00 Total Balance Due $1,675.82" at bounding box center [301, 388] width 496 height 33
click at [315, 386] on div "Prior Years Due $1,675.82 Current Year Due $0.00 Total Balance Due $1,675.82" at bounding box center [301, 388] width 496 height 33
